Goal: Communication & Community: Answer question/provide support

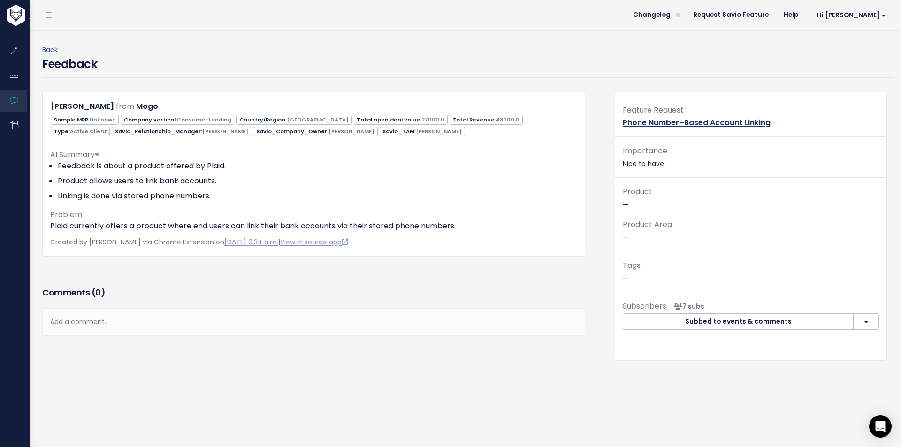
click at [673, 119] on link "Phone Number–Based Account Linking" at bounding box center [697, 122] width 148 height 11
click at [742, 122] on link "Enable WeBull - FI Coverage Expansion" at bounding box center [697, 122] width 148 height 11
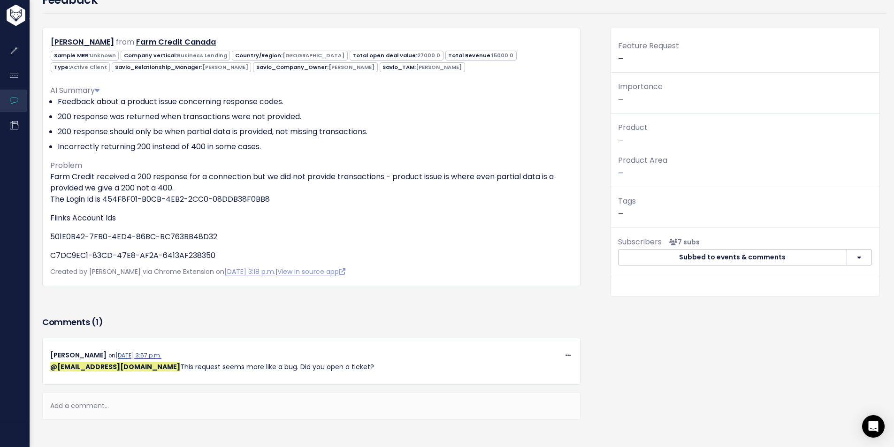
scroll to position [134, 0]
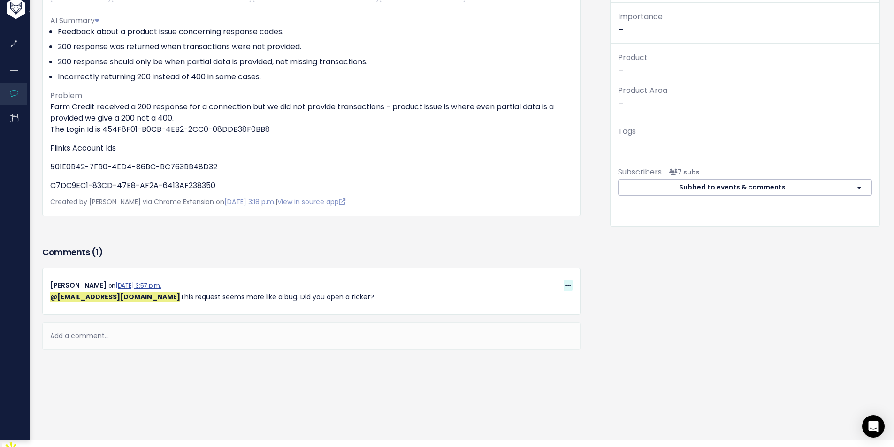
click at [566, 287] on icon at bounding box center [568, 286] width 5 height 6
click at [535, 330] on link "Quote Reply" at bounding box center [545, 329] width 68 height 18
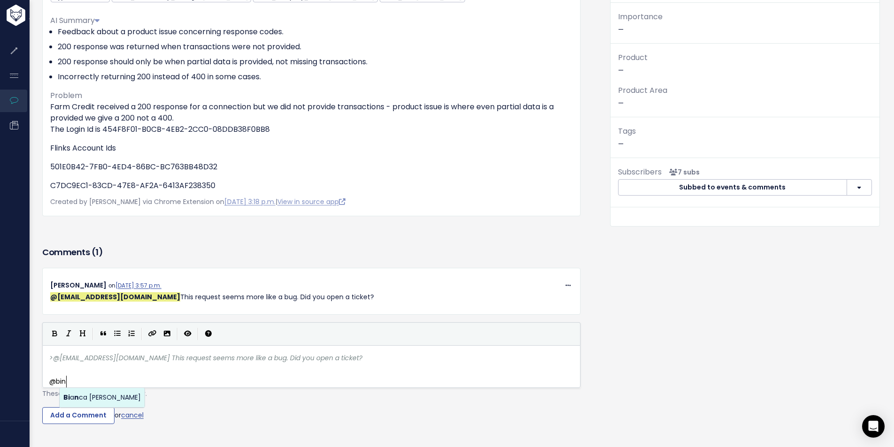
scroll to position [3, 25]
type textarea "@[EMAIL_ADDRESS][DOMAIN_NAME]"
click at [192, 380] on pre "@binca" at bounding box center [314, 382] width 535 height 12
type textarea "c"
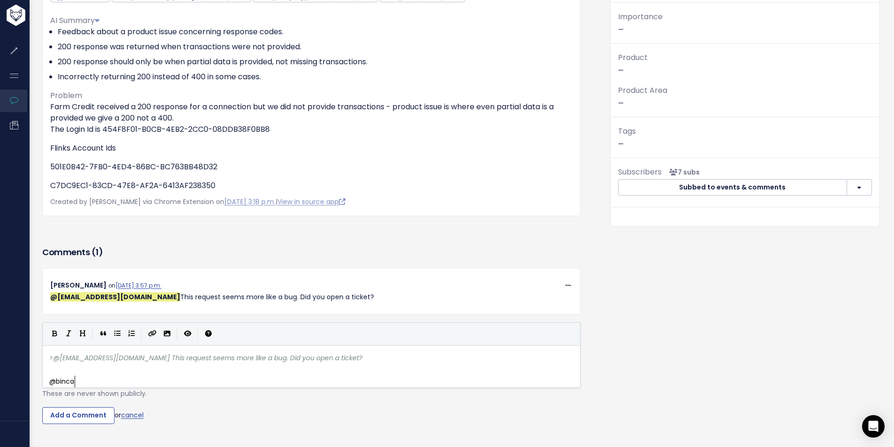
scroll to position [3, 4]
type textarea "anca"
click at [117, 399] on body "Feature Requests Roadmaps Feedback" at bounding box center [447, 200] width 894 height 668
type textarea "@[EMAIL_ADDRESS][DOMAIN_NAME] Yes a tck"
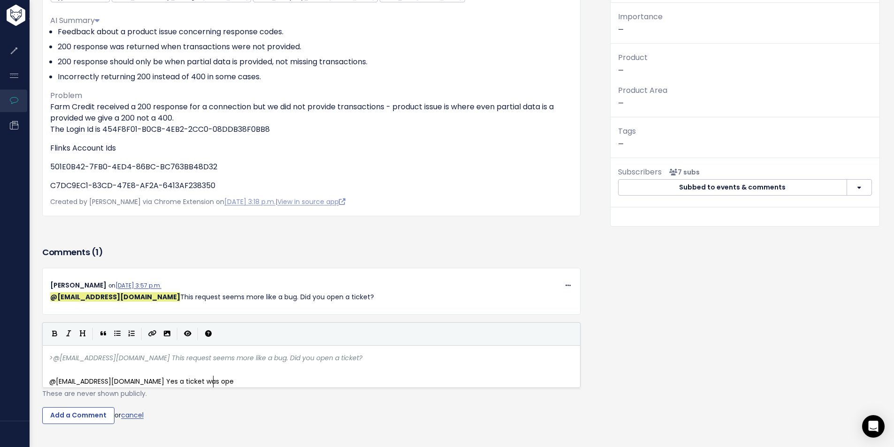
type textarea "icket was opee"
type textarea "[PERSON_NAME]"
paste textarea
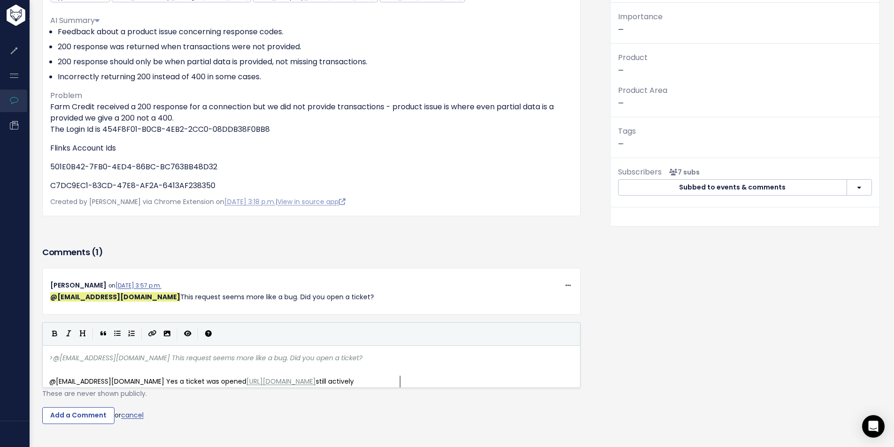
type textarea "still actively nbe"
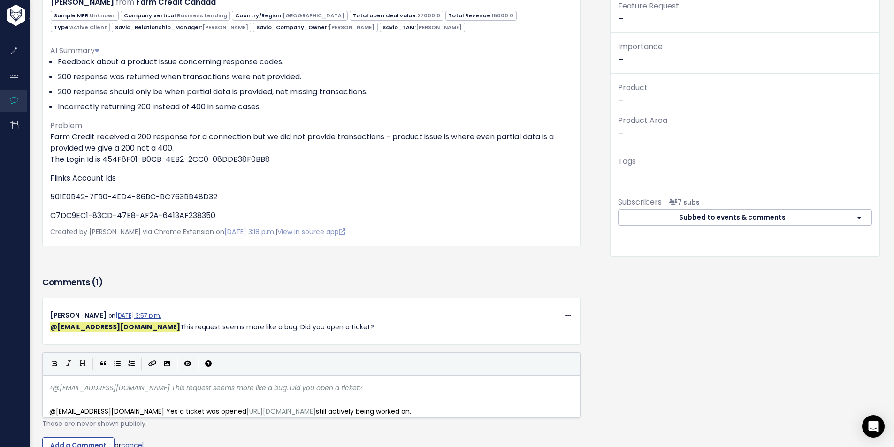
scroll to position [87, 0]
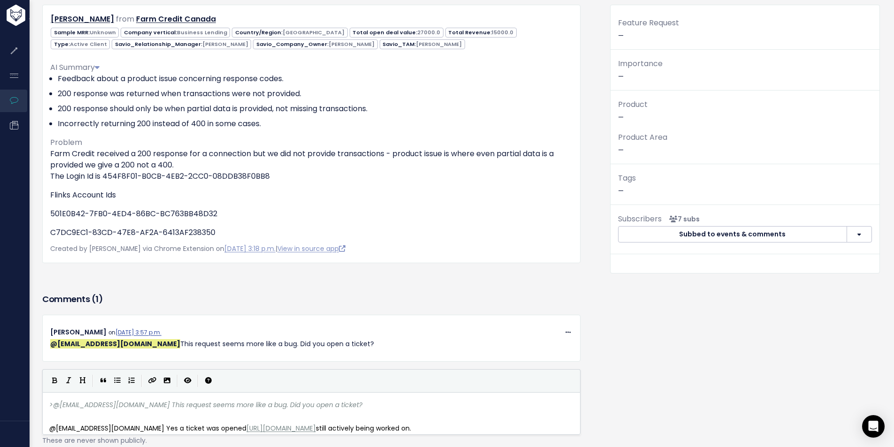
type textarea "being worked on."
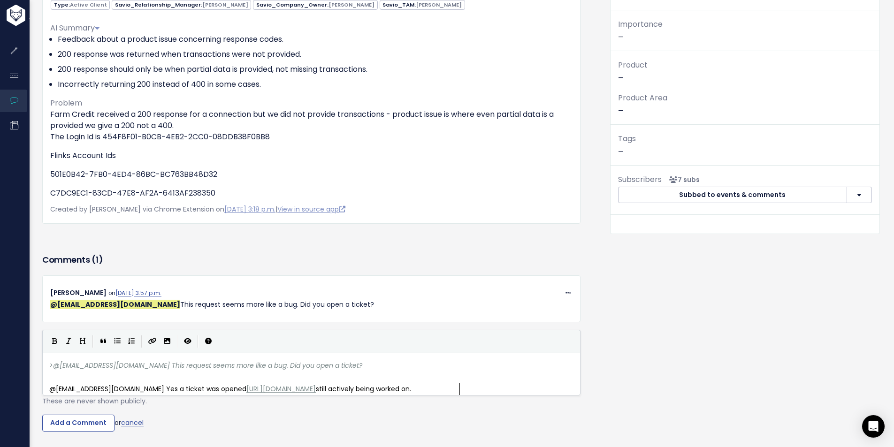
scroll to position [134, 0]
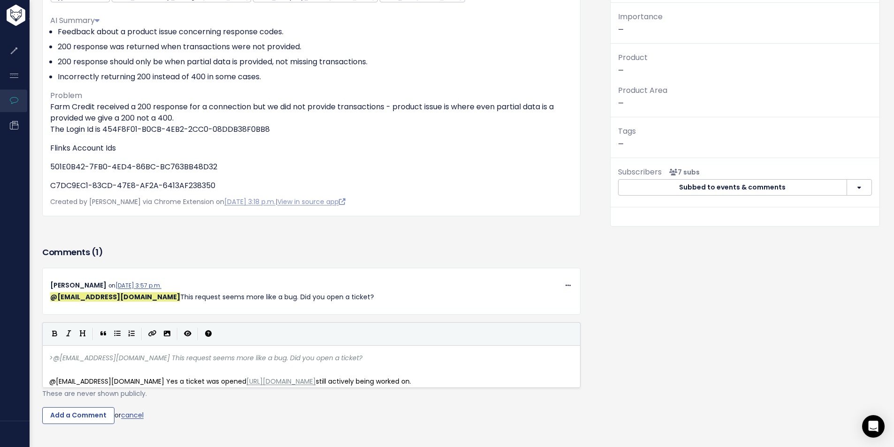
click at [88, 414] on form "> @[EMAIL_ADDRESS][DOMAIN_NAME] This request seems more like a bug. Did you ope…" at bounding box center [311, 374] width 538 height 102
click at [88, 421] on input "Add a Comment" at bounding box center [78, 415] width 72 height 17
